Goal: Transaction & Acquisition: Purchase product/service

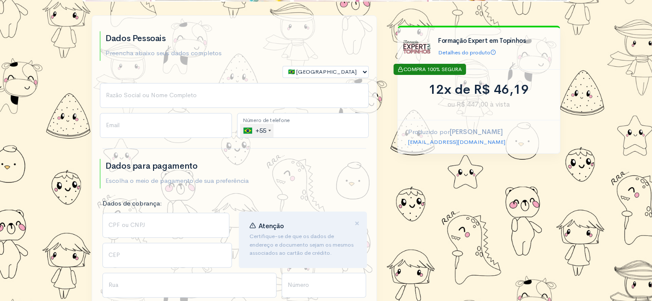
scroll to position [175, 0]
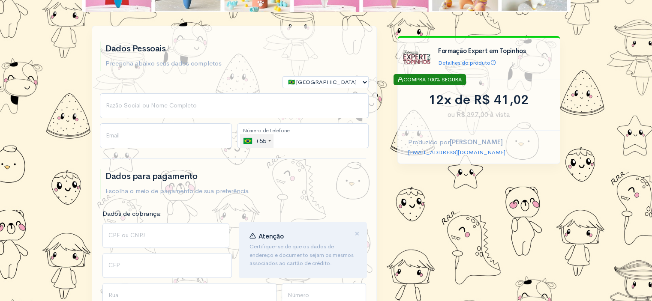
scroll to position [164, 0]
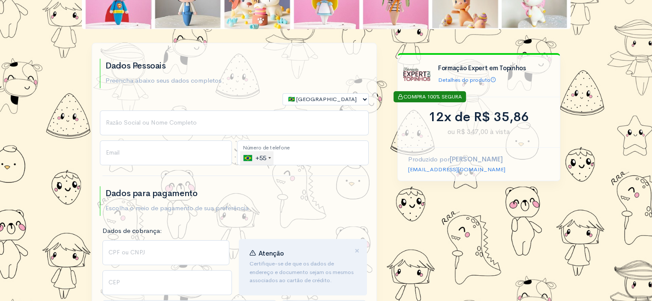
scroll to position [153, 0]
